Goal: Information Seeking & Learning: Learn about a topic

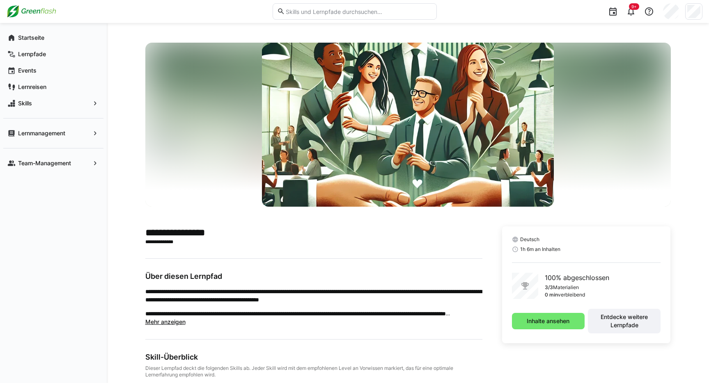
click at [113, 69] on div "**********" at bounding box center [408, 286] width 602 height 526
click at [288, 13] on input "text" at bounding box center [358, 11] width 147 height 7
drag, startPoint x: 136, startPoint y: 36, endPoint x: 104, endPoint y: 41, distance: 32.5
click at [134, 37] on div "**********" at bounding box center [408, 286] width 602 height 526
click at [0, 0] on app-navigation-label "Startseite" at bounding box center [0, 0] width 0 height 0
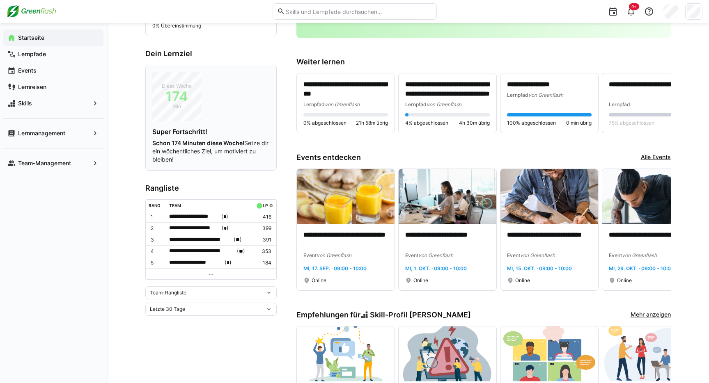
scroll to position [223, 0]
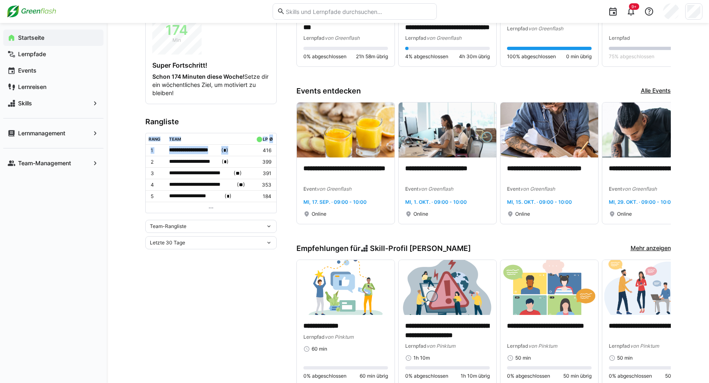
drag, startPoint x: 242, startPoint y: 152, endPoint x: 217, endPoint y: 122, distance: 38.7
click at [217, 122] on app-leaderboard "**********" at bounding box center [210, 183] width 131 height 132
click at [221, 121] on h3 "Rangliste" at bounding box center [210, 121] width 131 height 9
click at [39, 102] on span "Skills" at bounding box center [53, 103] width 73 height 8
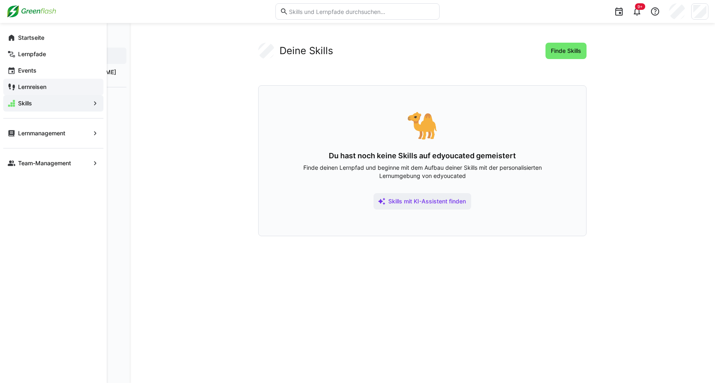
click at [76, 85] on span "Lernreisen" at bounding box center [58, 87] width 82 height 8
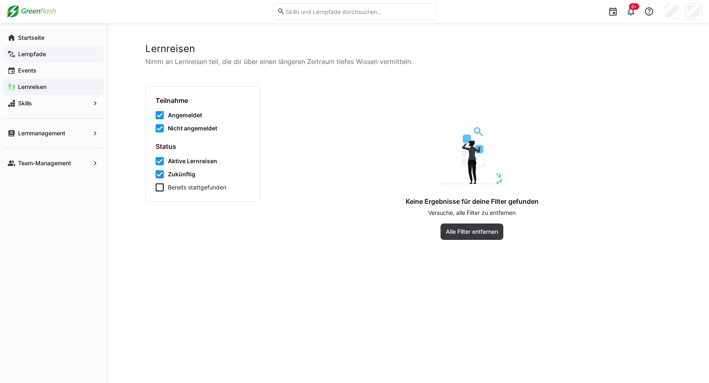
click at [0, 0] on app-navigation-label "Lernpfade" at bounding box center [0, 0] width 0 height 0
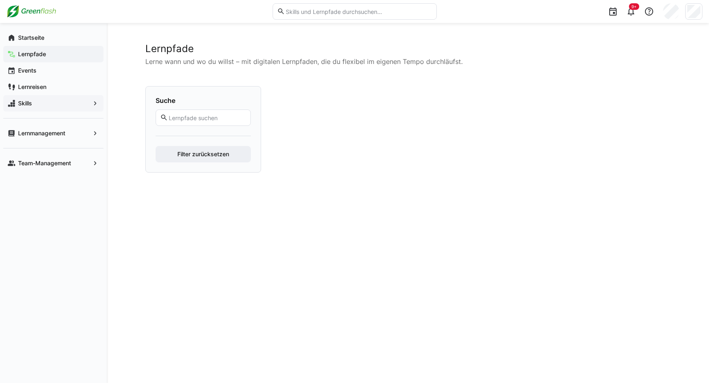
click at [61, 101] on span "Skills" at bounding box center [53, 103] width 73 height 8
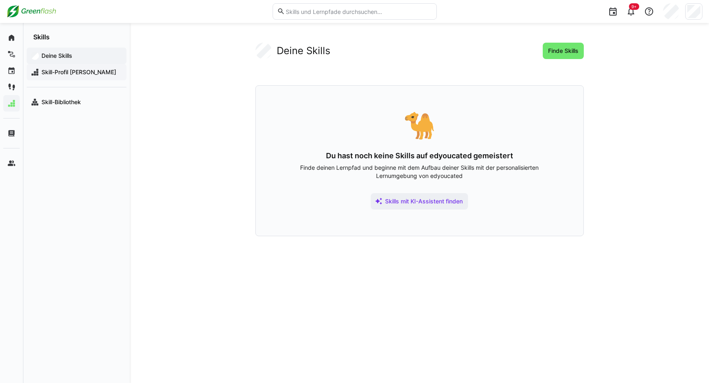
click at [76, 66] on div "Skill-Profil [PERSON_NAME]" at bounding box center [77, 72] width 100 height 16
click at [78, 68] on span "Skill-Profil [PERSON_NAME]" at bounding box center [81, 72] width 82 height 8
click at [72, 68] on span "Skill-Profil [PERSON_NAME]" at bounding box center [81, 72] width 82 height 8
click at [0, 0] on app-navigation-label "Skill-Bibliothek" at bounding box center [0, 0] width 0 height 0
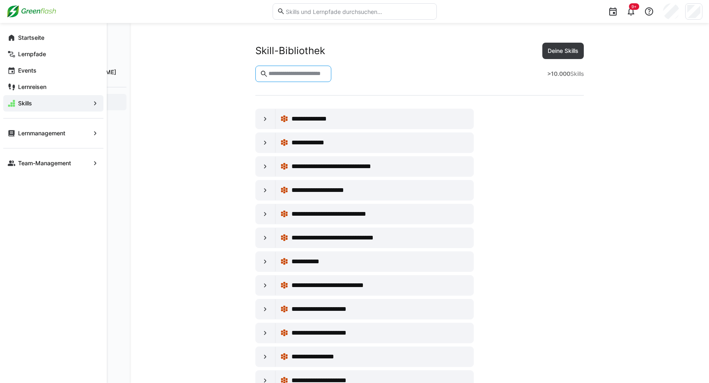
click at [286, 72] on input "text" at bounding box center [296, 73] width 59 height 7
type input "*"
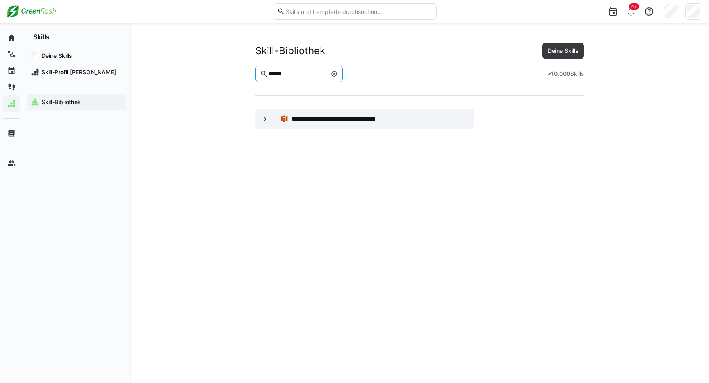
type input "******"
click at [337, 73] on eds-icon at bounding box center [334, 74] width 7 height 7
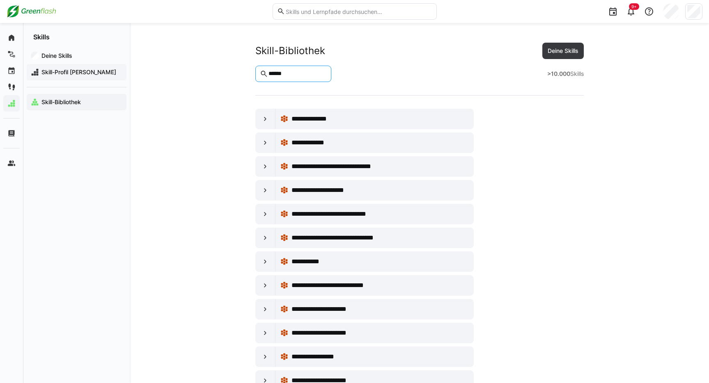
click at [78, 73] on span "Skill-Profil [PERSON_NAME]" at bounding box center [81, 72] width 82 height 8
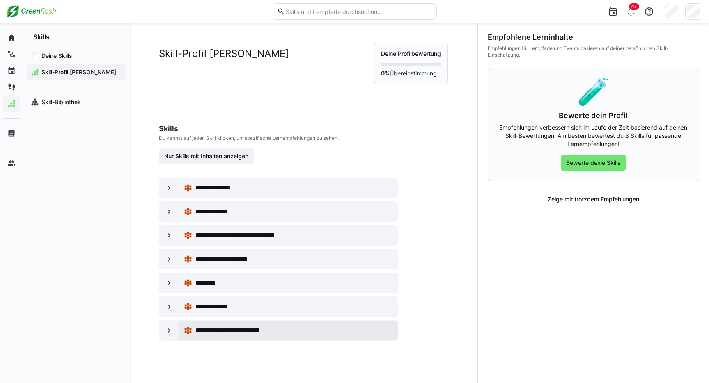
click at [254, 334] on span "**********" at bounding box center [237, 331] width 85 height 10
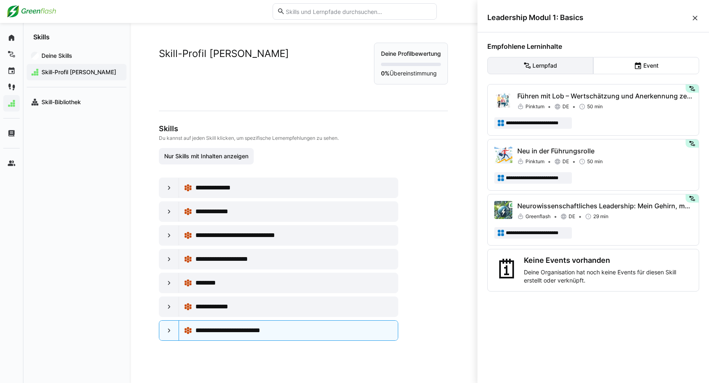
click at [548, 64] on eds-button-option "Lernpfad" at bounding box center [540, 65] width 106 height 17
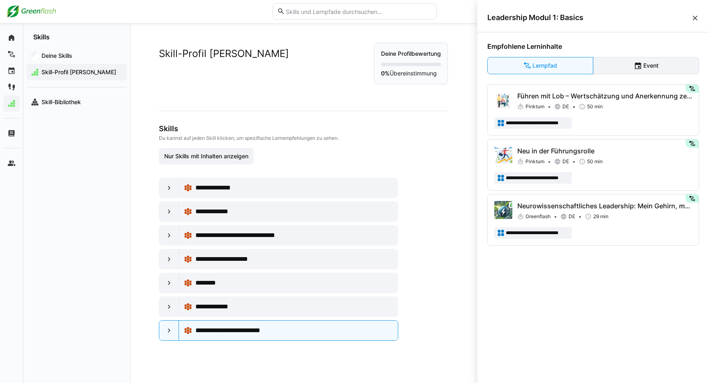
click at [624, 64] on eds-button-option "Event" at bounding box center [646, 65] width 106 height 17
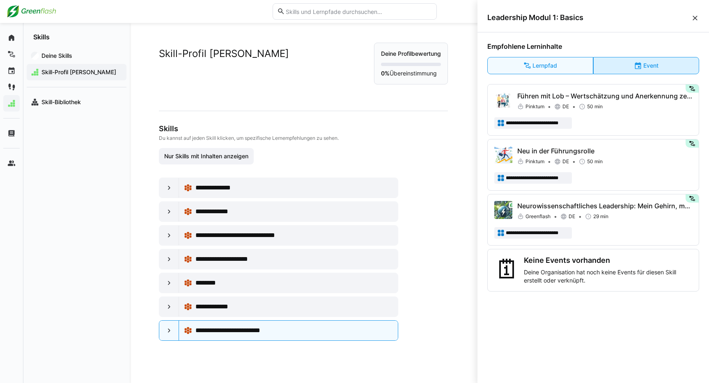
drag, startPoint x: 549, startPoint y: 63, endPoint x: 602, endPoint y: 62, distance: 53.3
click at [549, 63] on eds-button-option "Lernpfad" at bounding box center [540, 65] width 106 height 17
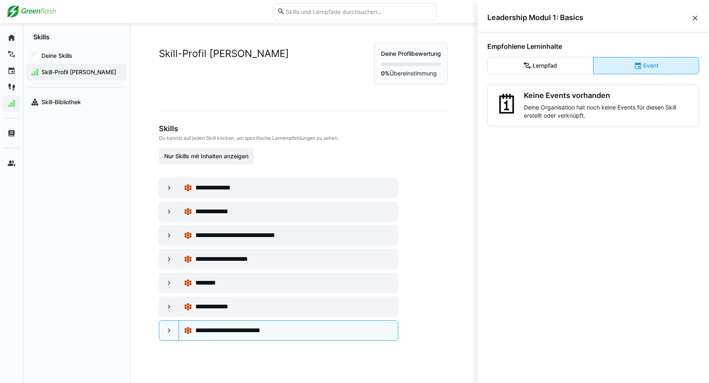
click at [626, 63] on eds-button-option "Event" at bounding box center [646, 65] width 106 height 17
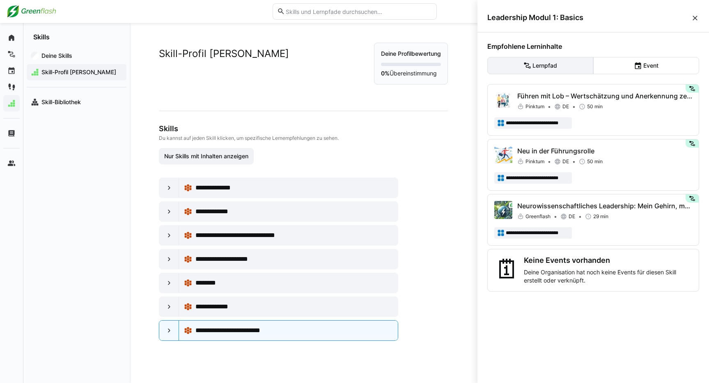
click at [543, 64] on eds-button-option "Lernpfad" at bounding box center [540, 65] width 106 height 17
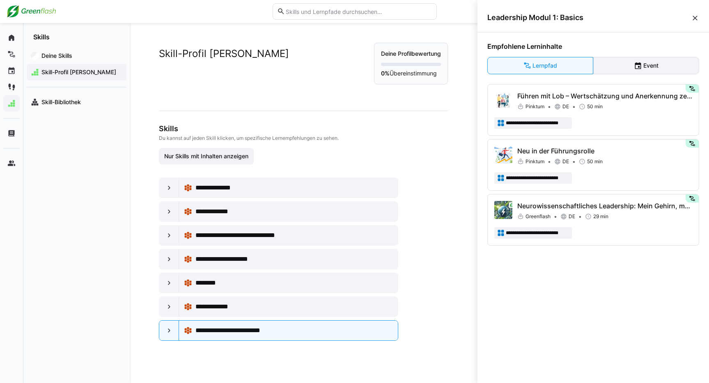
click at [628, 63] on eds-button-option "Event" at bounding box center [646, 65] width 106 height 17
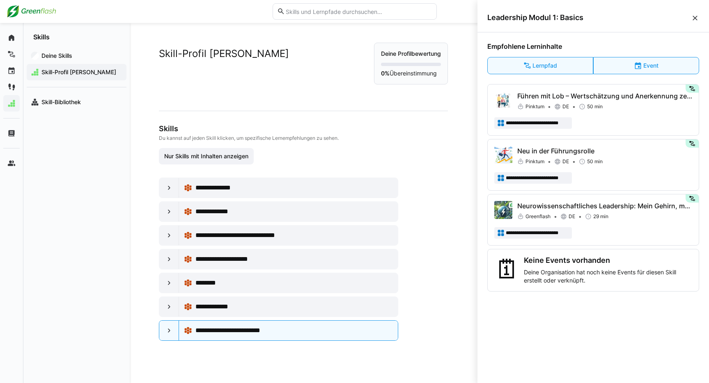
click at [622, 26] on div "Leadership Modul 1: Basics" at bounding box center [592, 17] width 231 height 29
